Goal: Task Accomplishment & Management: Complete application form

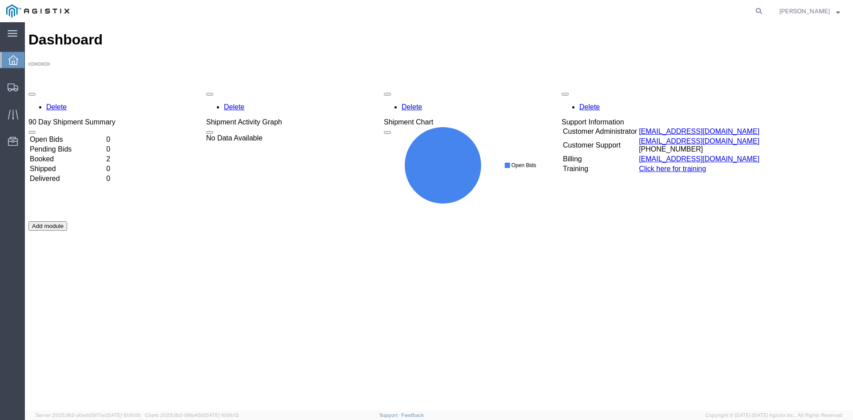
click at [85, 155] on td "Booked" at bounding box center [67, 159] width 76 height 9
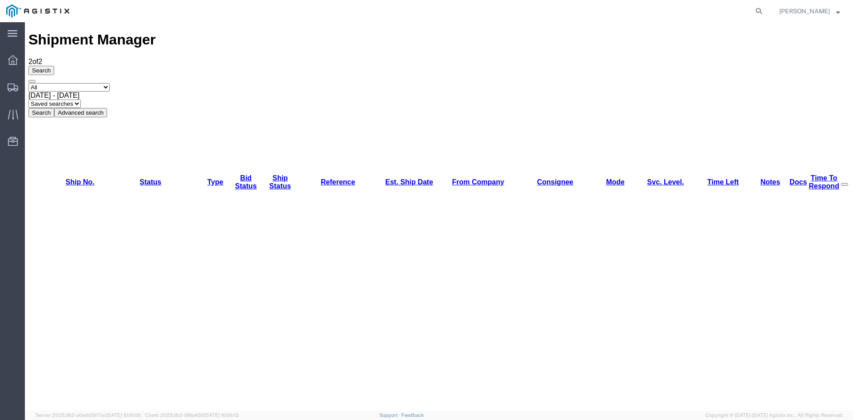
checkbox input "false"
click at [13, 29] on svg-icon at bounding box center [13, 33] width 10 height 9
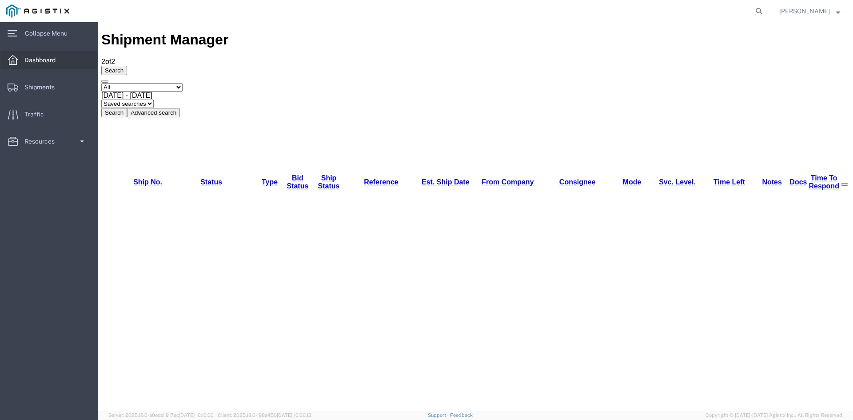
click at [40, 58] on span "Dashboard" at bounding box center [42, 60] width 37 height 18
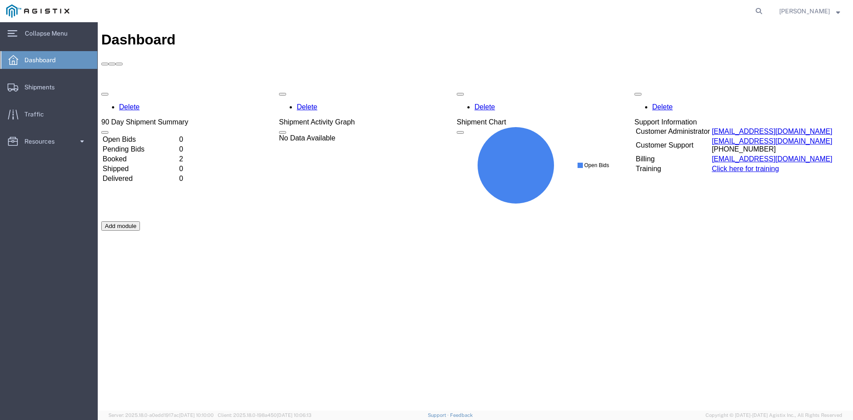
click at [135, 104] on div "Delete 90 Day Shipment Summary Open Bids 0 Pending Bids 0 Booked 2 Shipped 0 De…" at bounding box center [475, 221] width 748 height 267
click at [135, 155] on td "Booked" at bounding box center [140, 159] width 76 height 9
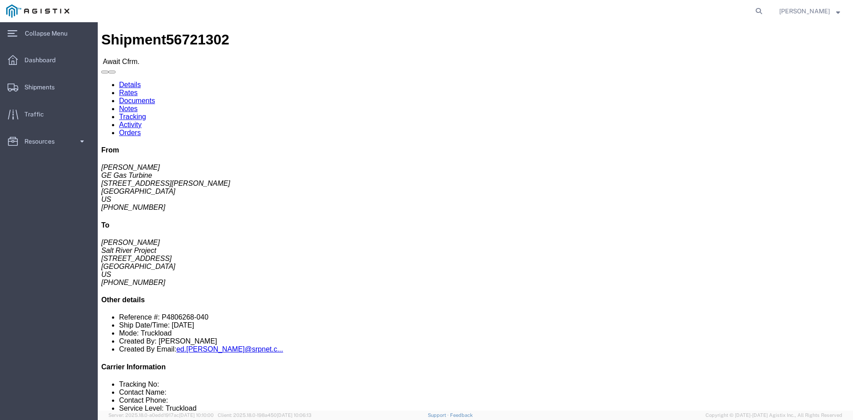
click link "Rates"
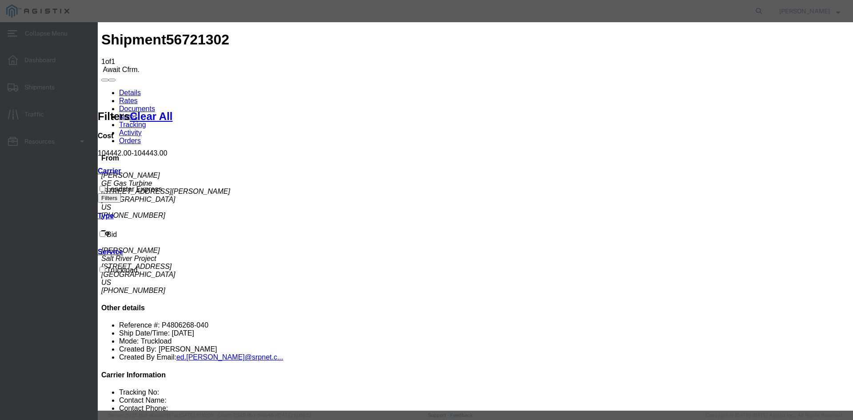
type input "123"
type input "[PERSON_NAME]"
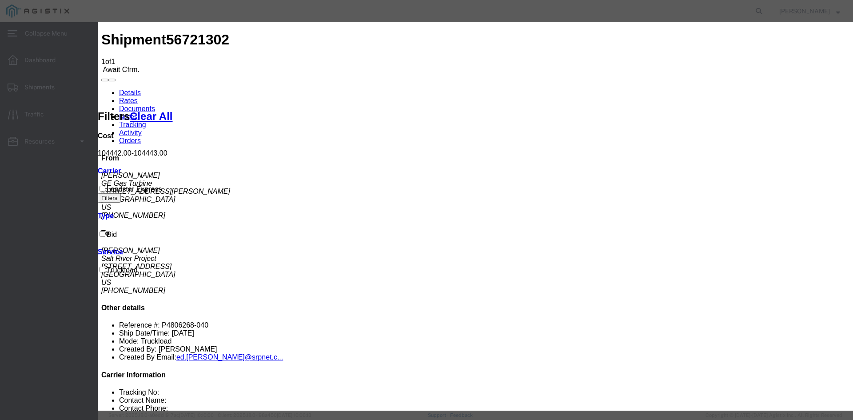
type input "2248056158"
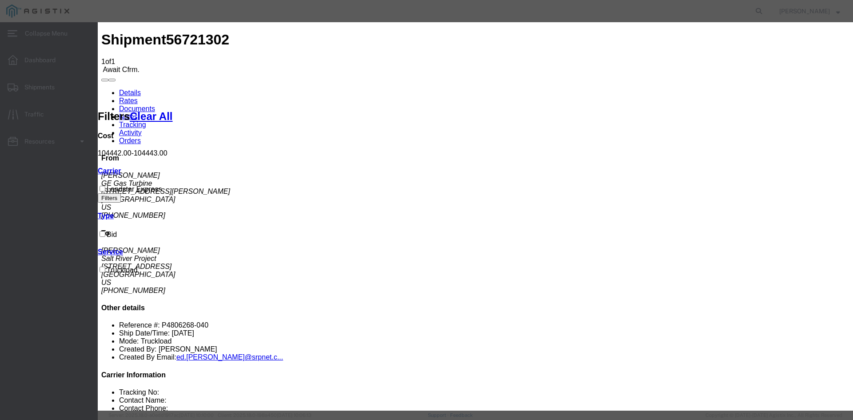
select select "1200"
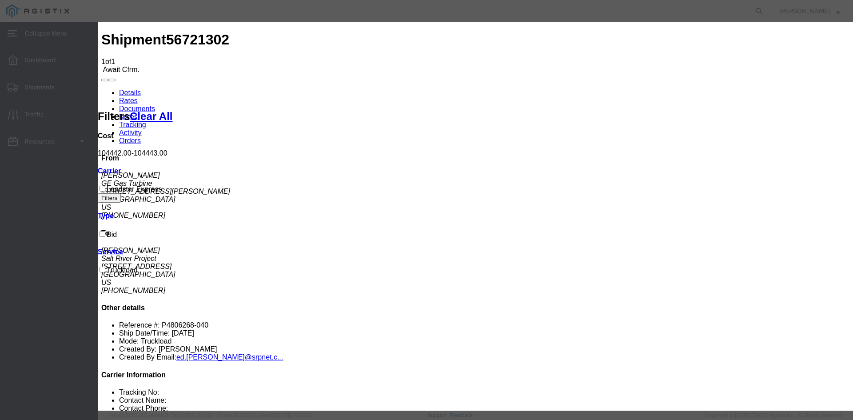
type input "[DATE]"
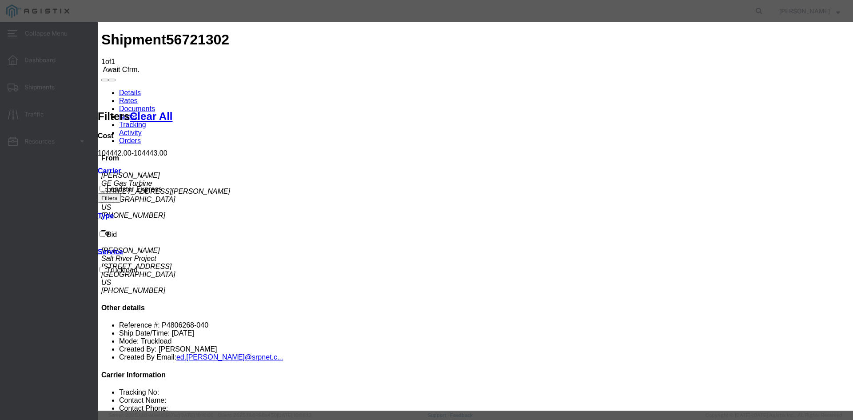
drag, startPoint x: 673, startPoint y: 323, endPoint x: 670, endPoint y: 318, distance: 5.8
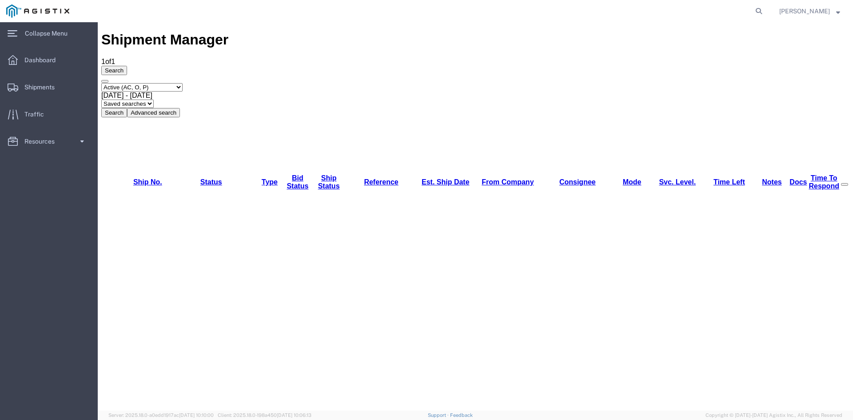
checkbox input "false"
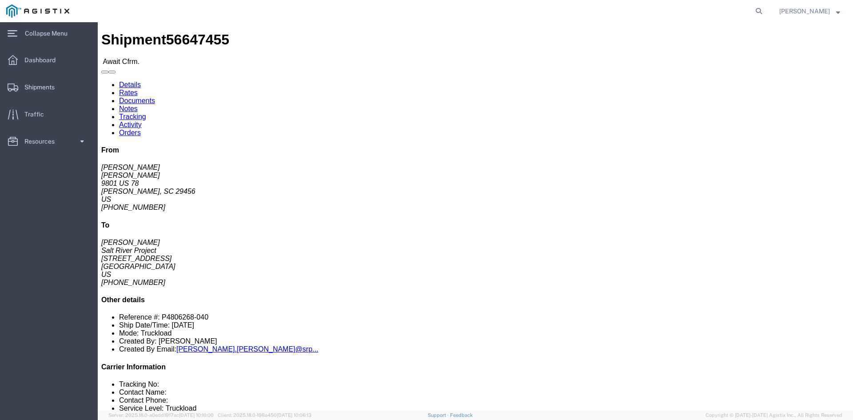
click link "Rates"
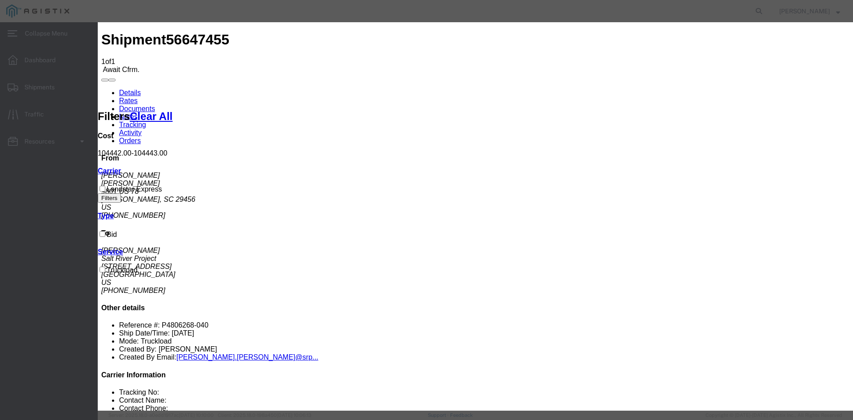
drag, startPoint x: 376, startPoint y: 127, endPoint x: 372, endPoint y: 129, distance: 4.8
type input "1234"
type input "[PERSON_NAME]"
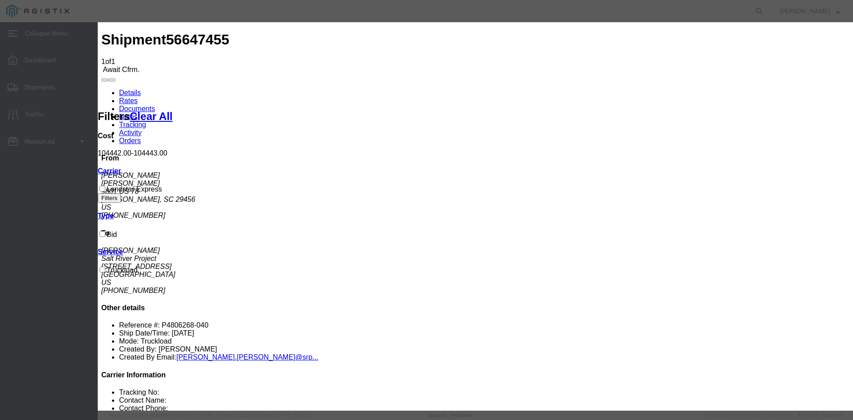
type input "2248056158"
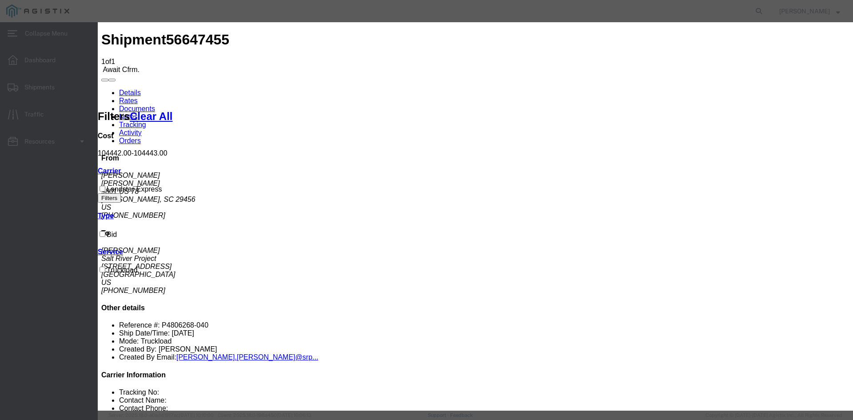
type input "[DATE]"
